Goal: Check status: Check status

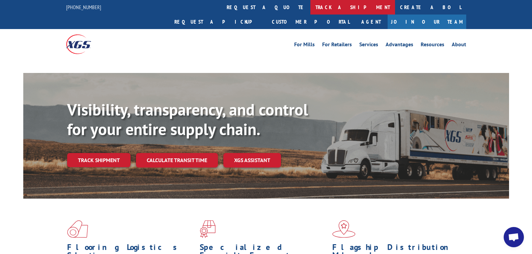
click at [310, 11] on link "track a shipment" at bounding box center [352, 7] width 85 height 14
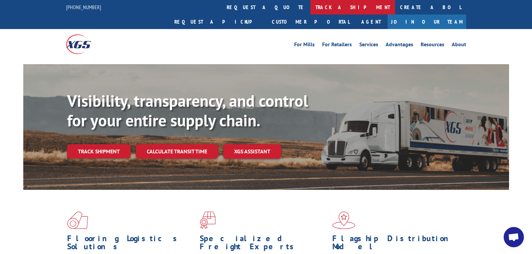
click at [310, 5] on link "track a shipment" at bounding box center [352, 7] width 85 height 14
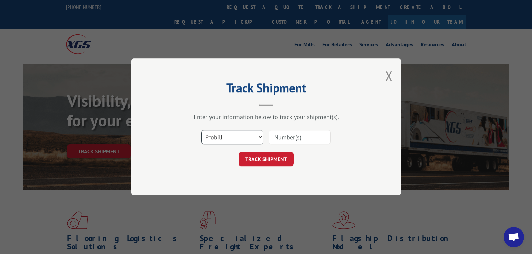
click at [238, 134] on select "Select category... Probill BOL PO" at bounding box center [232, 137] width 62 height 14
select select "bol"
click at [201, 130] on select "Select category... Probill BOL PO" at bounding box center [232, 137] width 62 height 14
click at [284, 137] on input at bounding box center [299, 137] width 62 height 14
type input "362754"
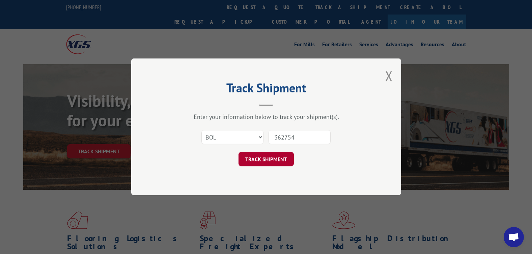
click at [266, 157] on button "TRACK SHIPMENT" at bounding box center [265, 159] width 55 height 14
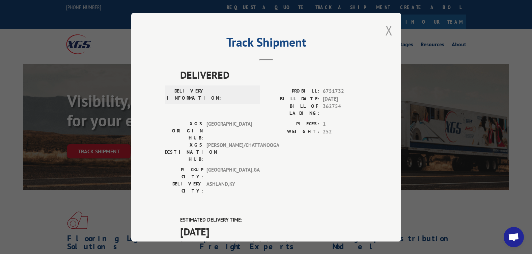
click at [386, 32] on button "Close modal" at bounding box center [388, 30] width 7 height 18
